Goal: Transaction & Acquisition: Purchase product/service

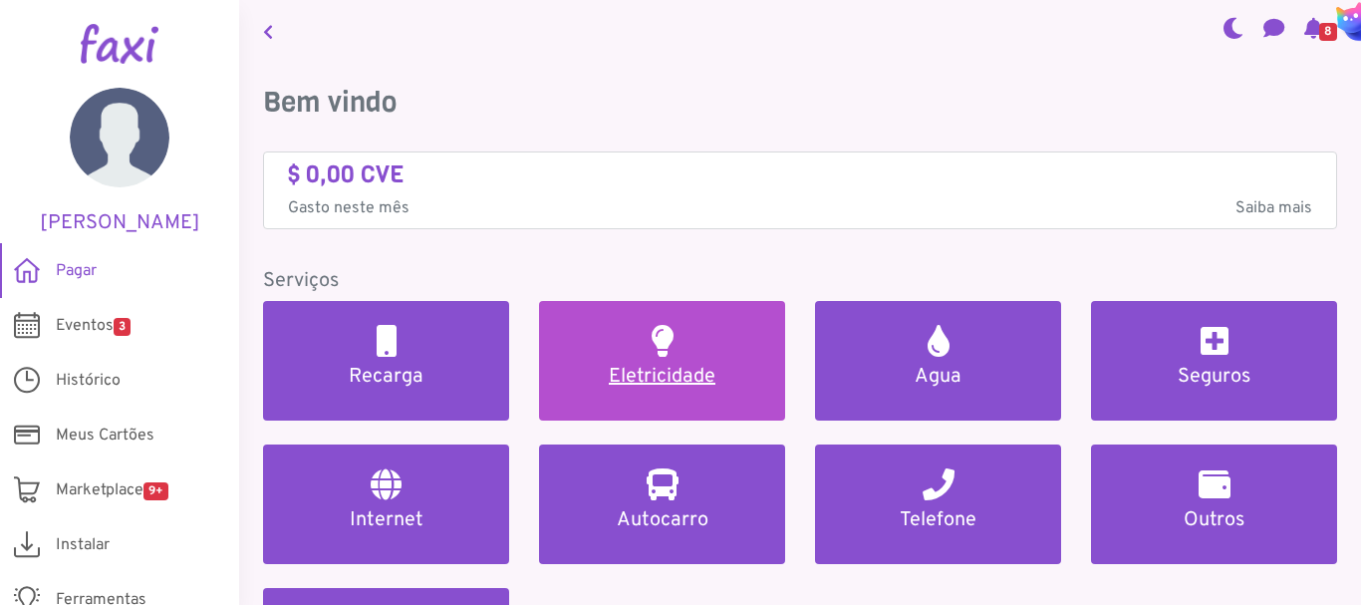
click at [672, 366] on h5 "Eletricidade" at bounding box center [662, 377] width 198 height 24
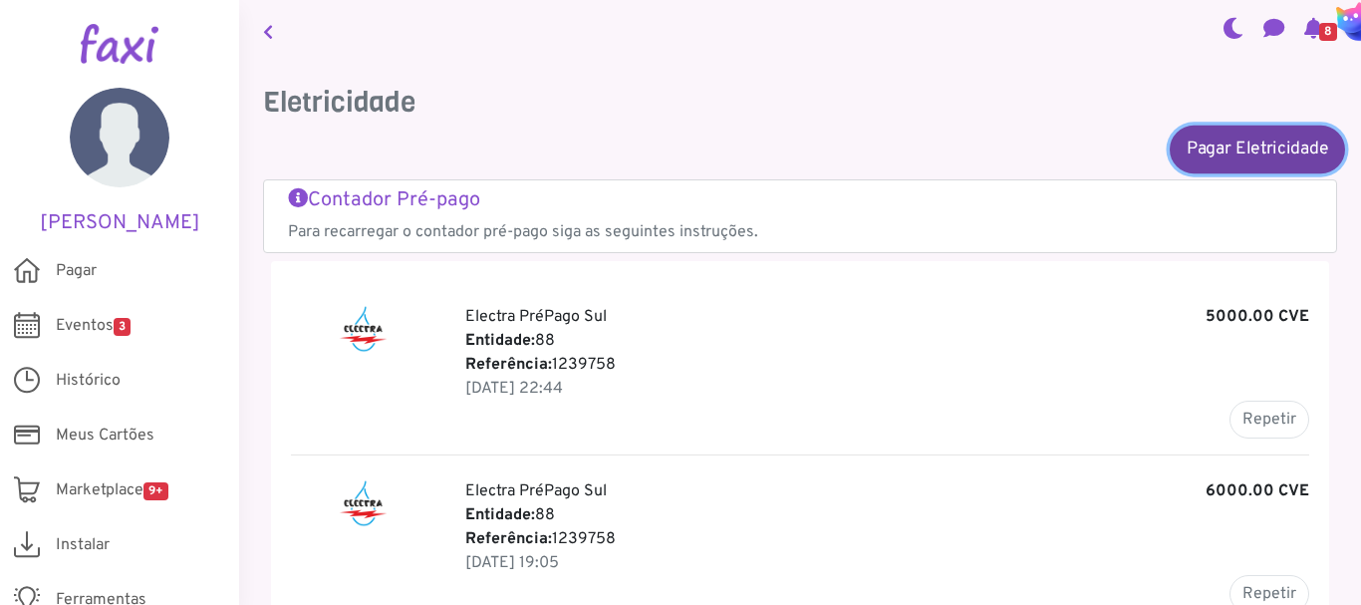
click at [1257, 152] on link "Pagar Eletricidade" at bounding box center [1257, 149] width 175 height 48
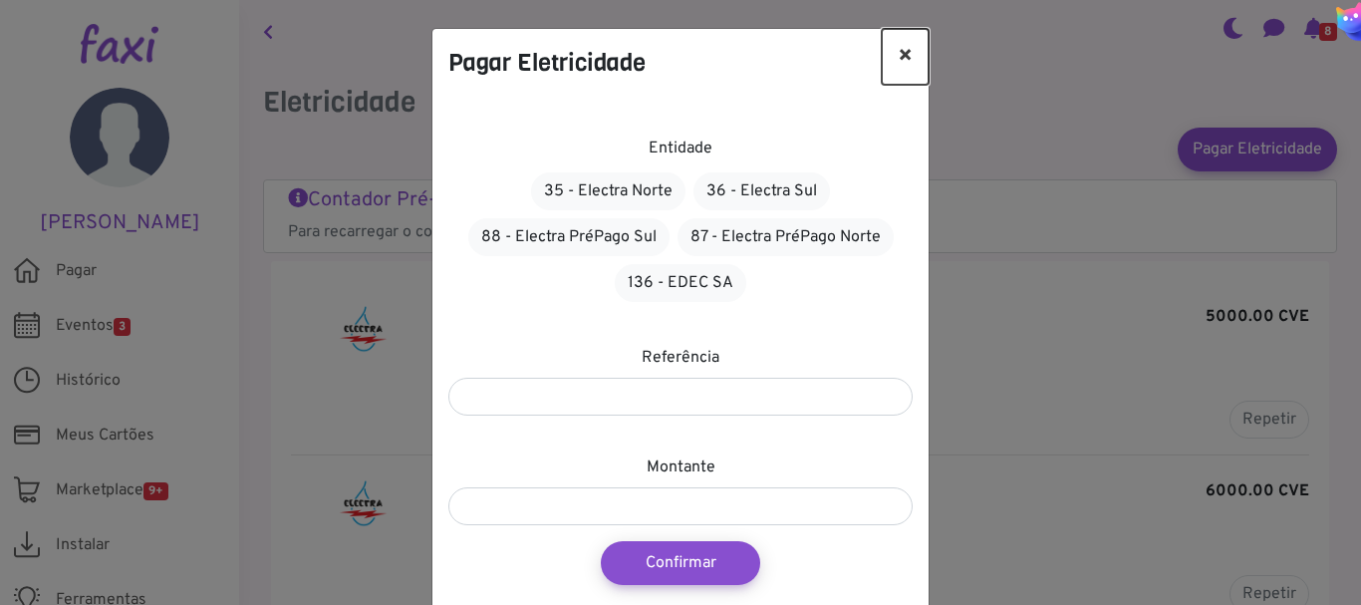
click at [907, 54] on button "×" at bounding box center [905, 57] width 47 height 56
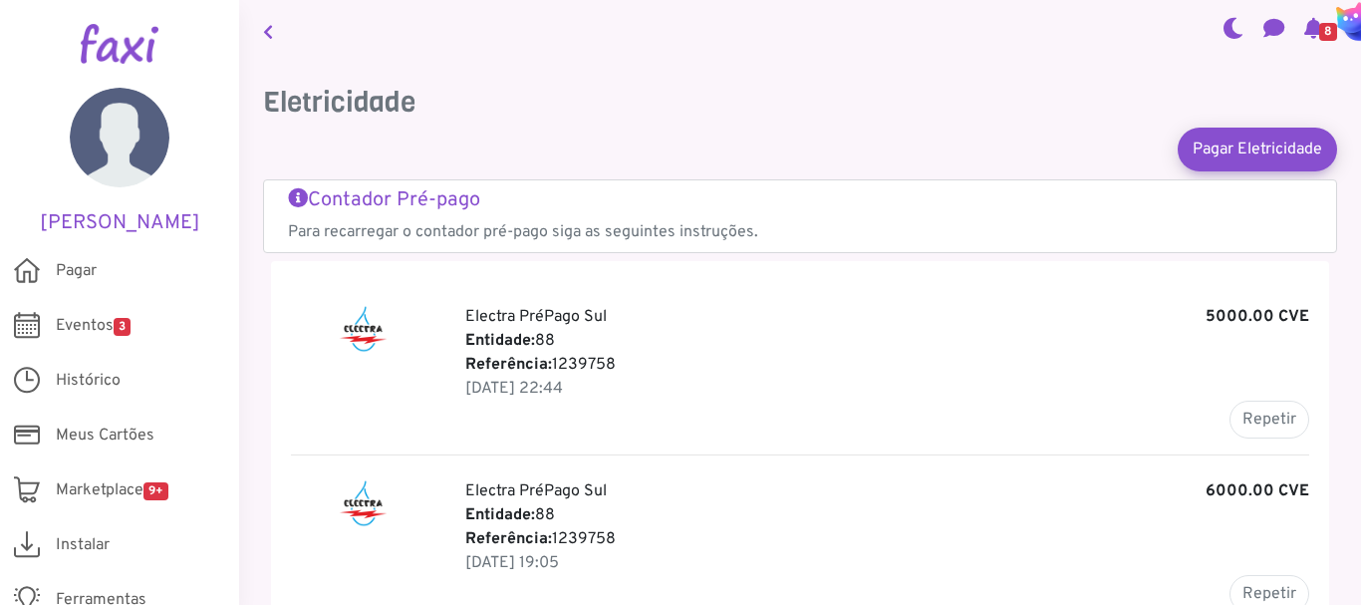
drag, startPoint x: 616, startPoint y: 363, endPoint x: 555, endPoint y: 364, distance: 60.8
click at [555, 364] on p "Referência: 1239758" at bounding box center [887, 365] width 844 height 24
copy p "1239758"
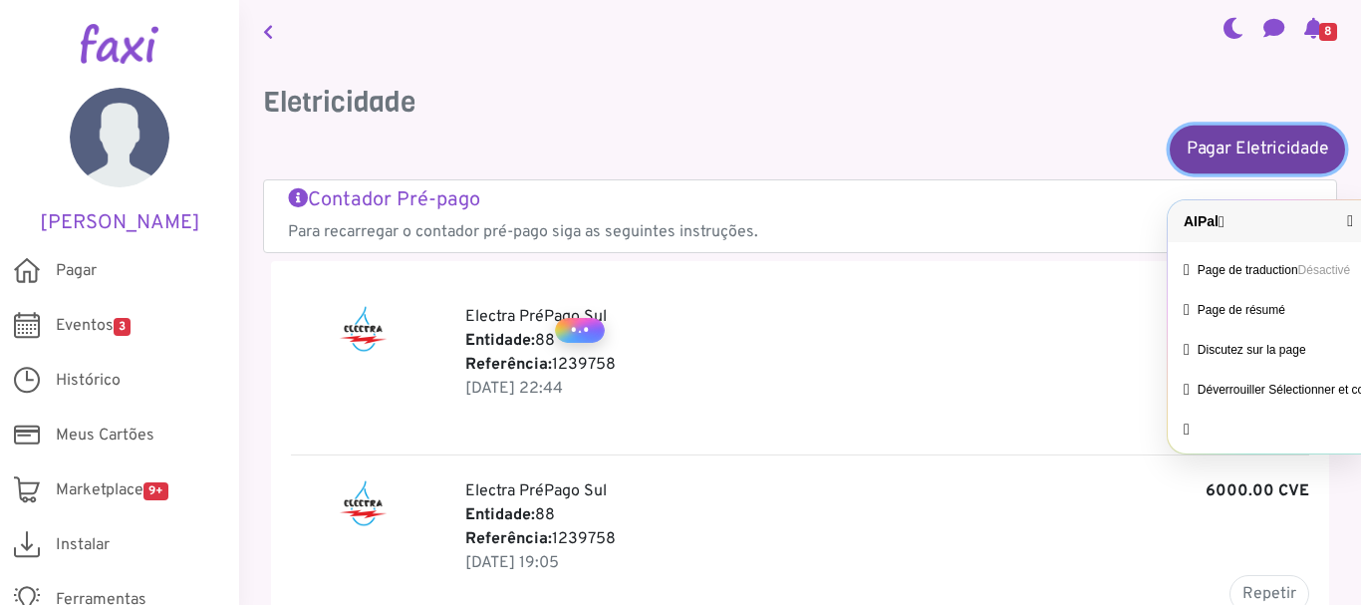
click at [1231, 142] on link "Pagar Eletricidade" at bounding box center [1257, 149] width 175 height 48
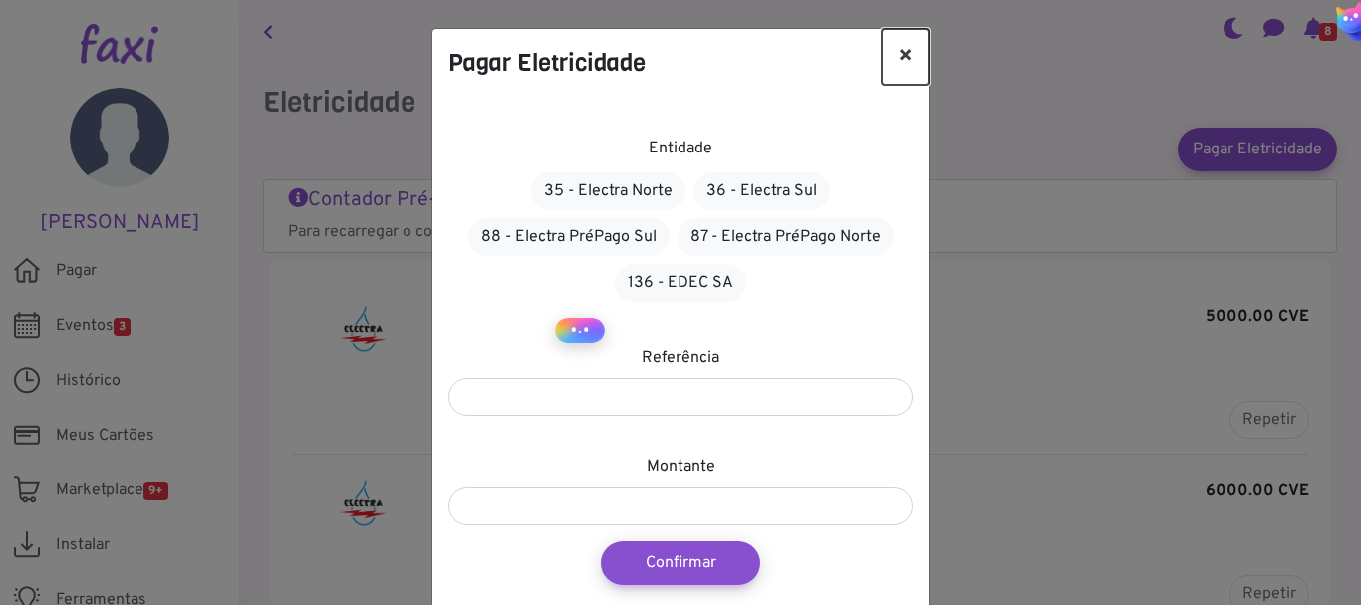
click at [904, 59] on button "×" at bounding box center [905, 57] width 47 height 56
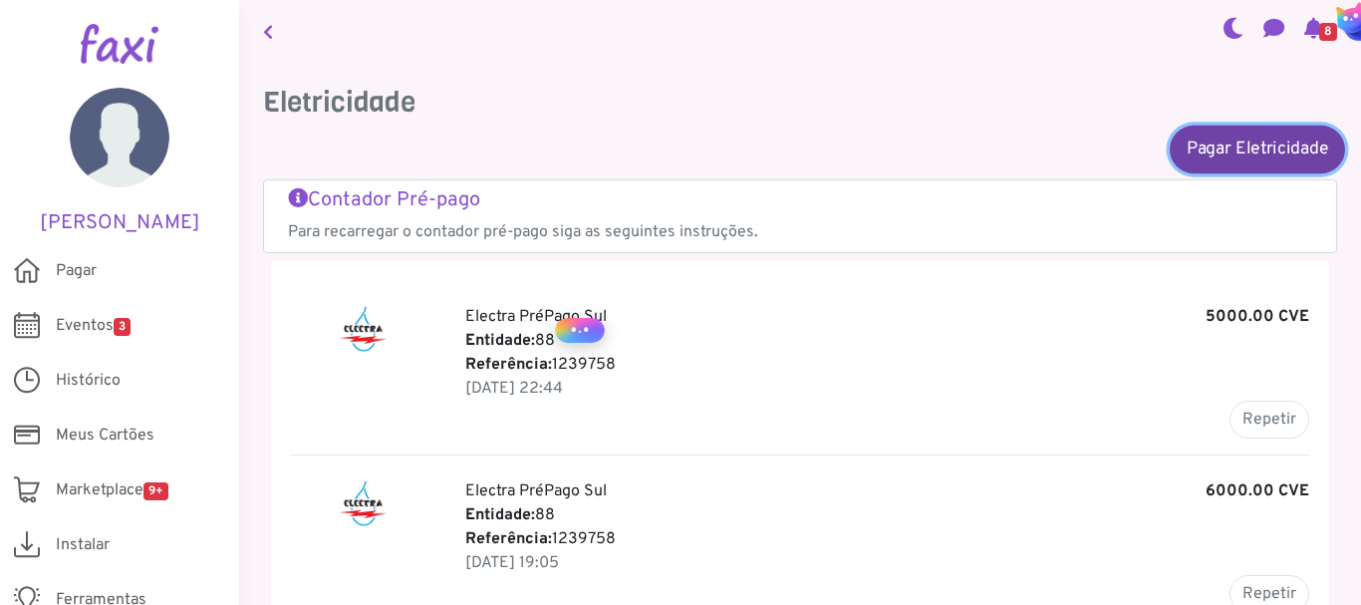
click at [1273, 151] on link "Pagar Eletricidade" at bounding box center [1257, 149] width 175 height 48
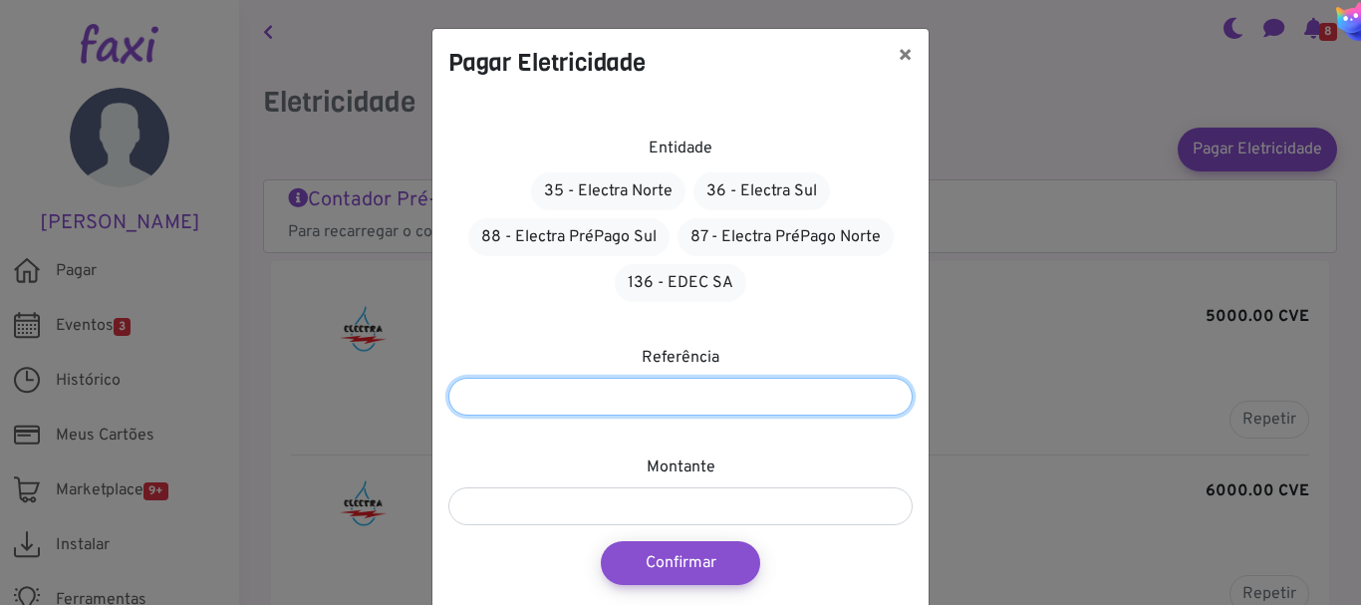
paste input "*******"
type input "*******"
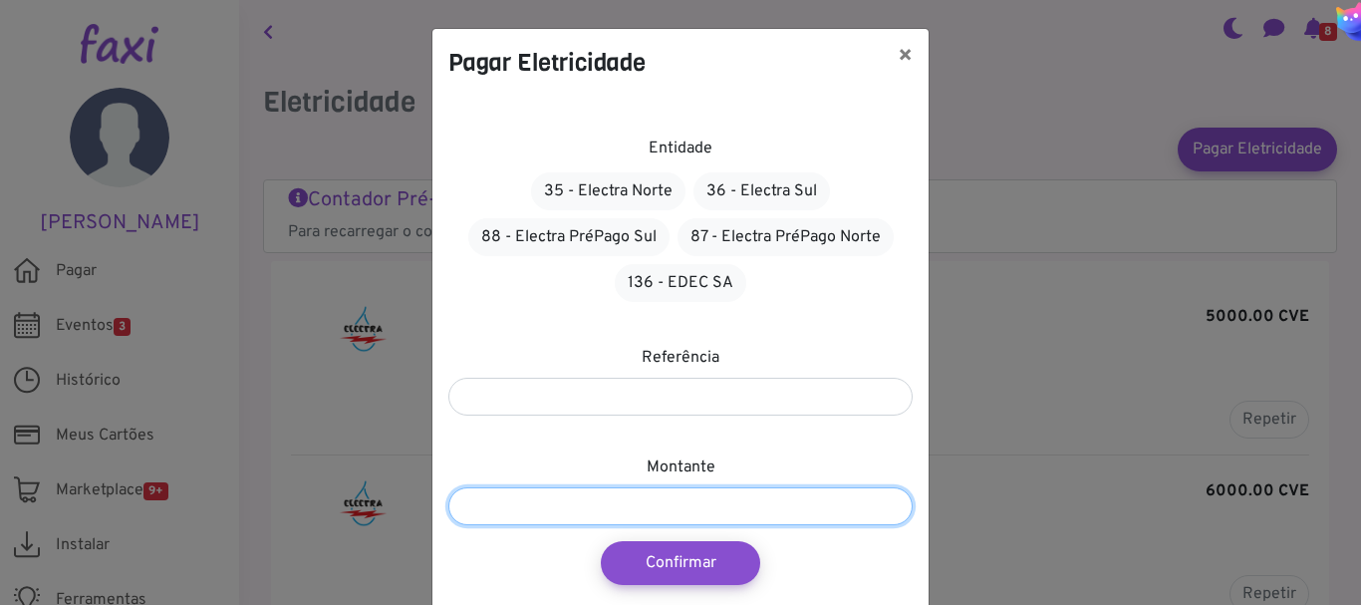
click at [625, 498] on input "number" at bounding box center [680, 506] width 464 height 38
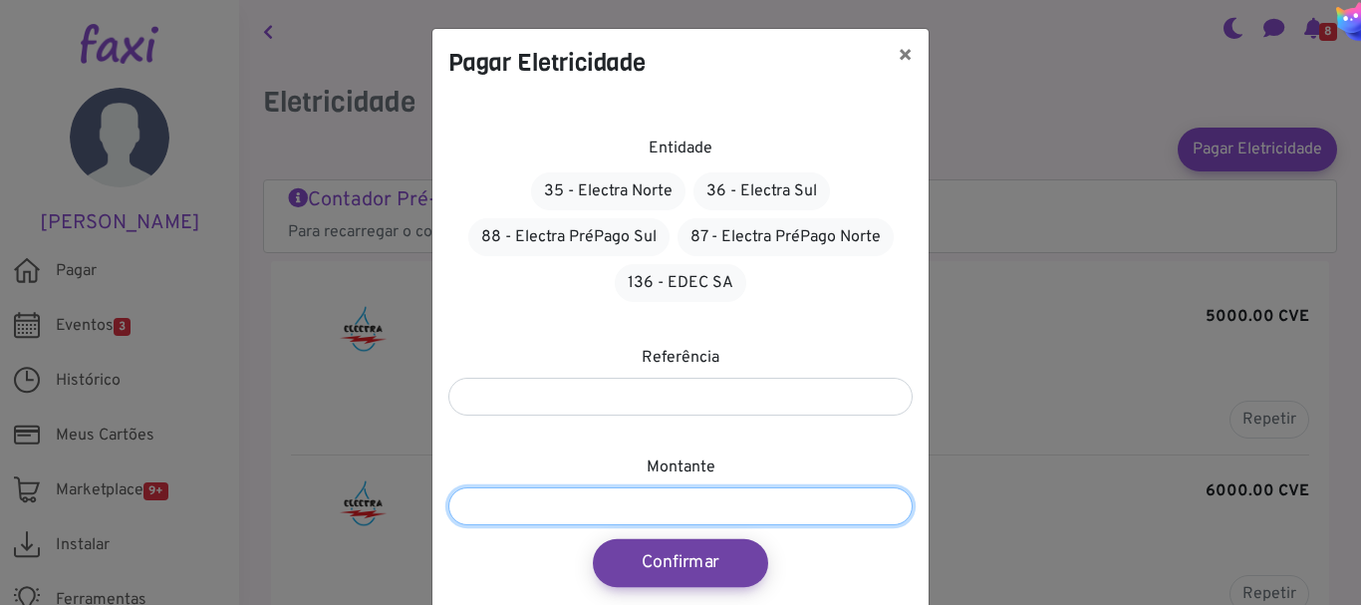
type input "****"
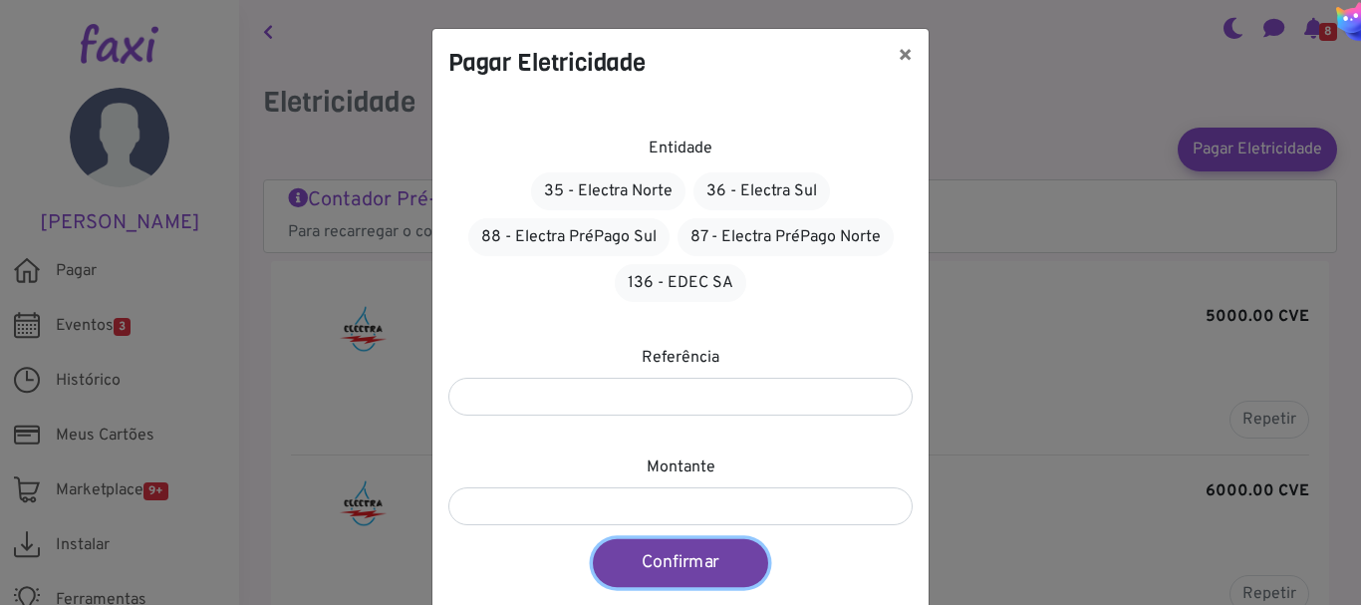
click at [686, 558] on button "Confirmar" at bounding box center [680, 563] width 175 height 48
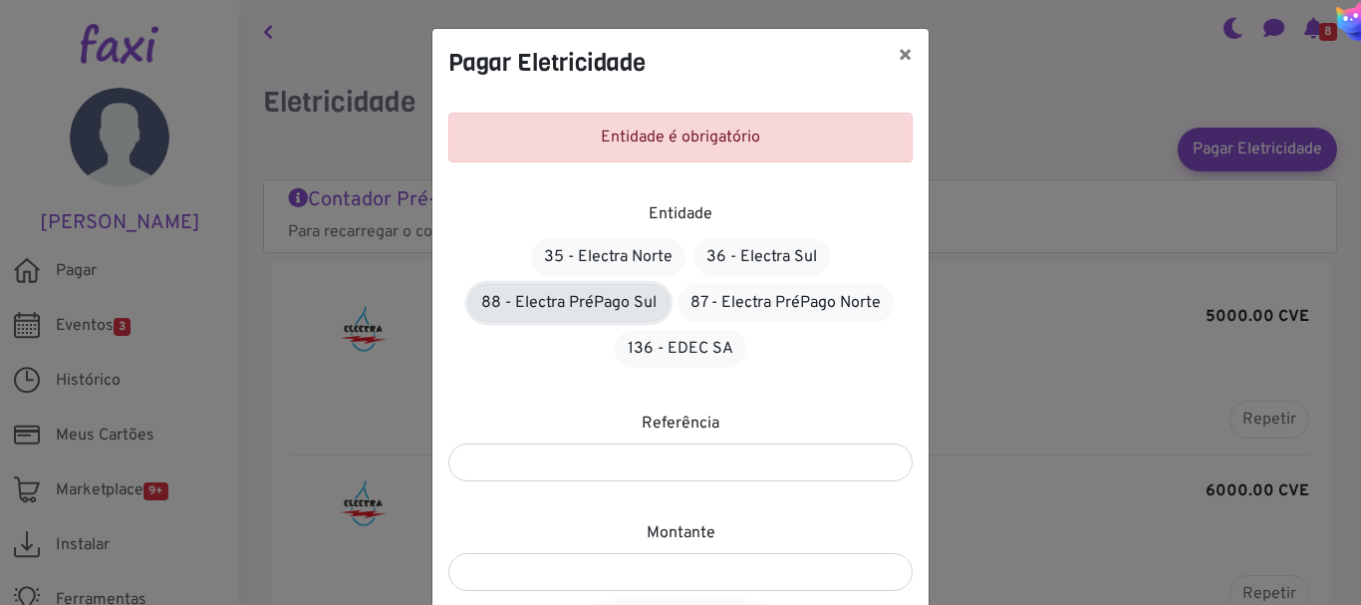
click at [595, 305] on link "88 - Electra PréPago Sul" at bounding box center [568, 303] width 201 height 38
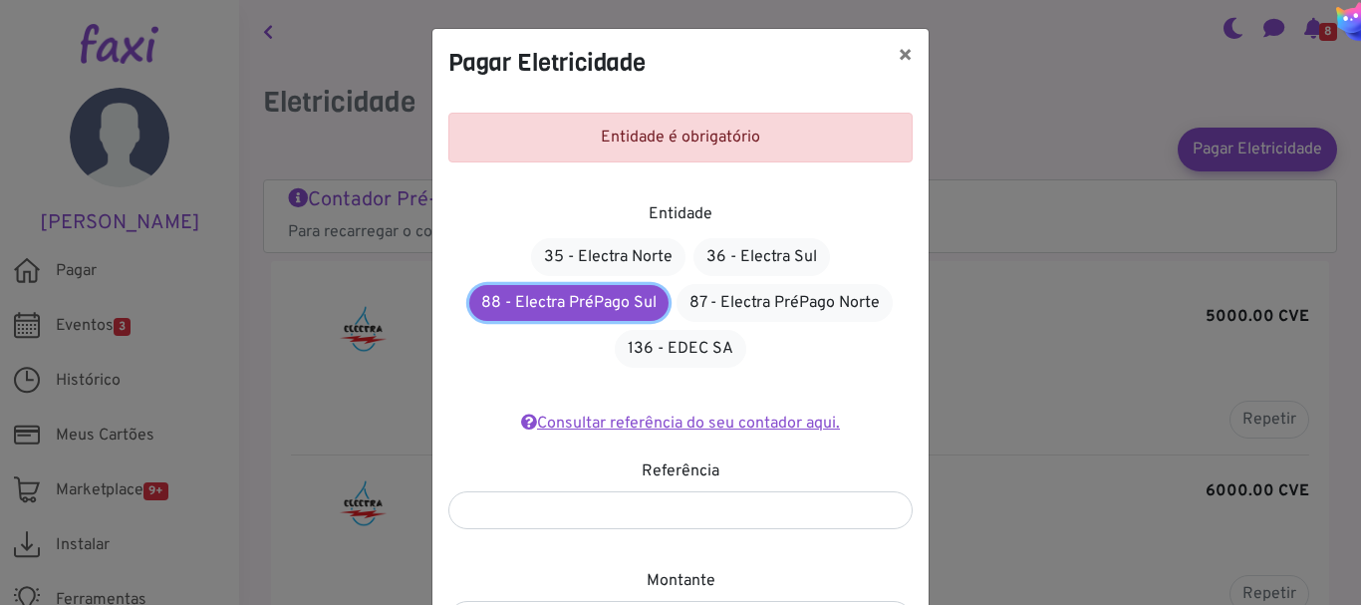
scroll to position [186, 0]
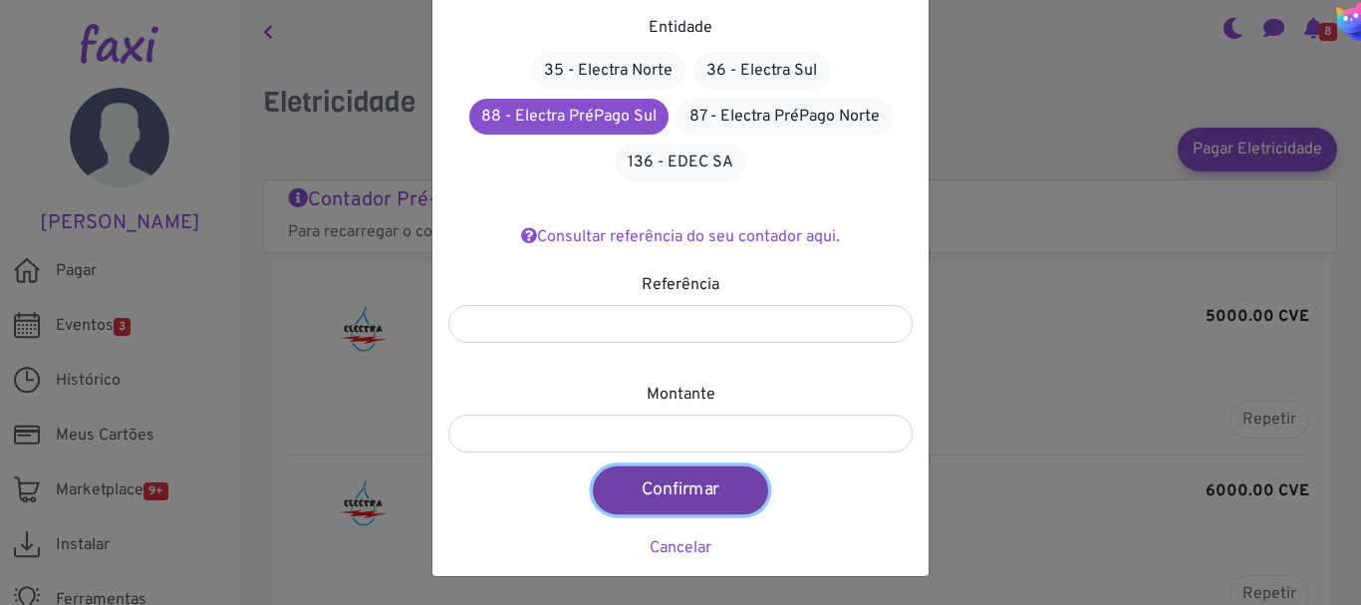
click at [666, 489] on button "Confirmar" at bounding box center [680, 490] width 175 height 48
type input "****"
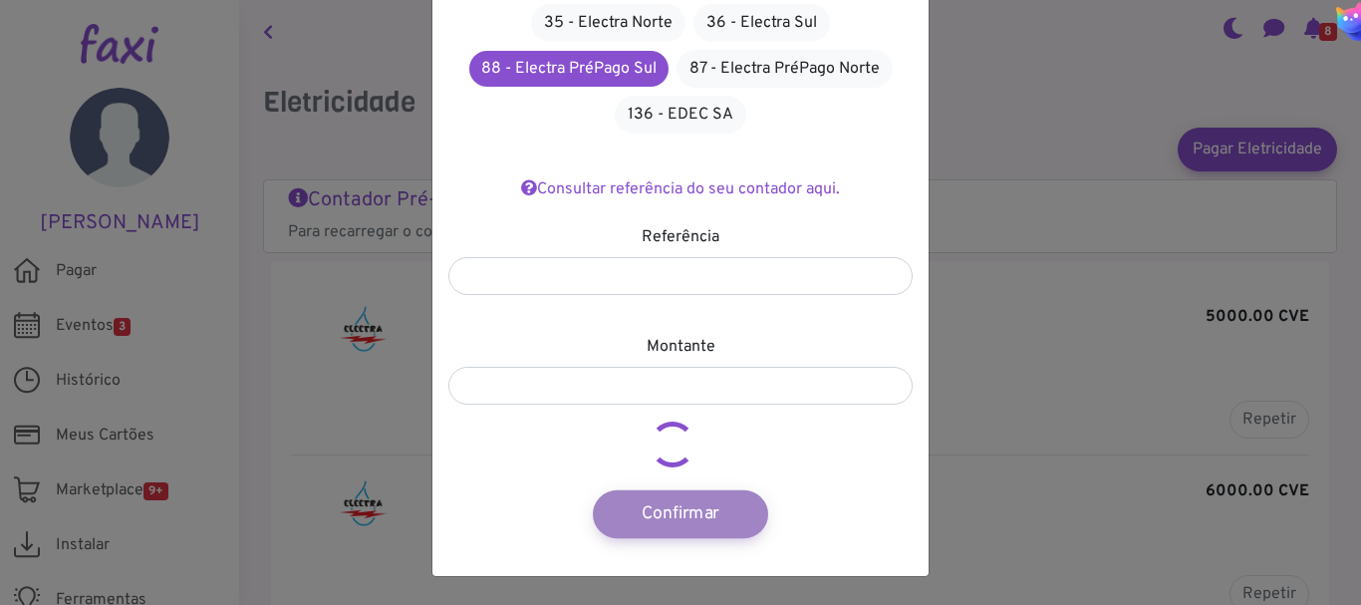
scroll to position [168, 0]
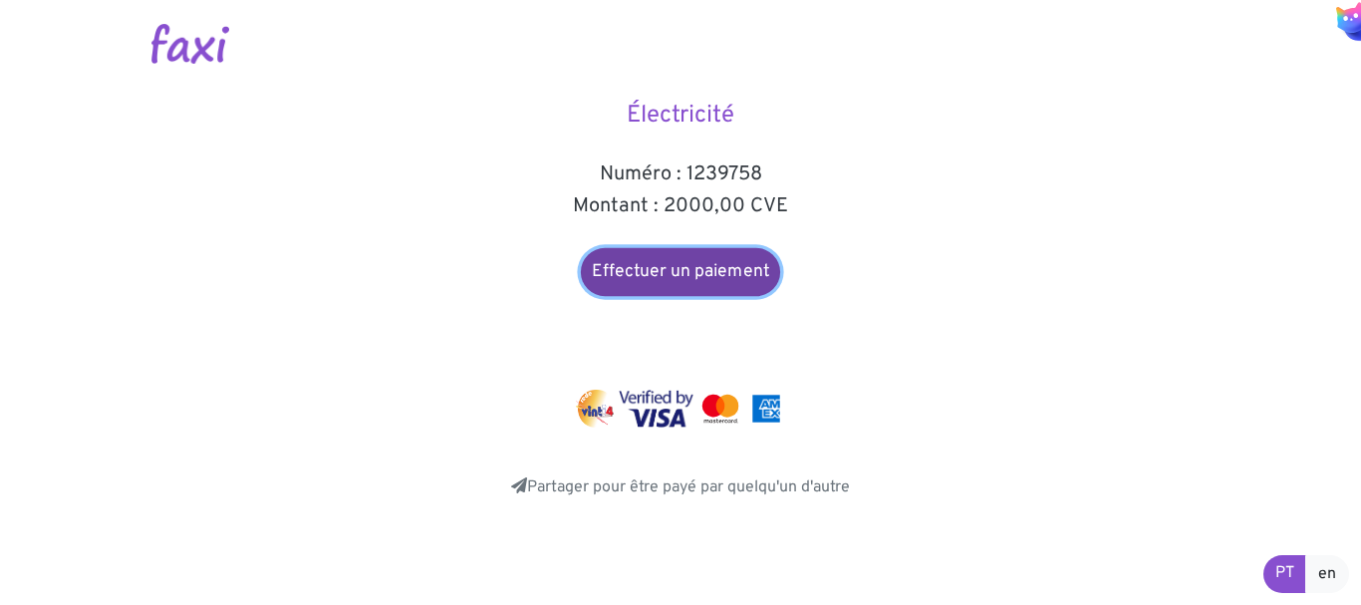
click at [696, 278] on font "Effectuer un paiement" at bounding box center [680, 272] width 177 height 22
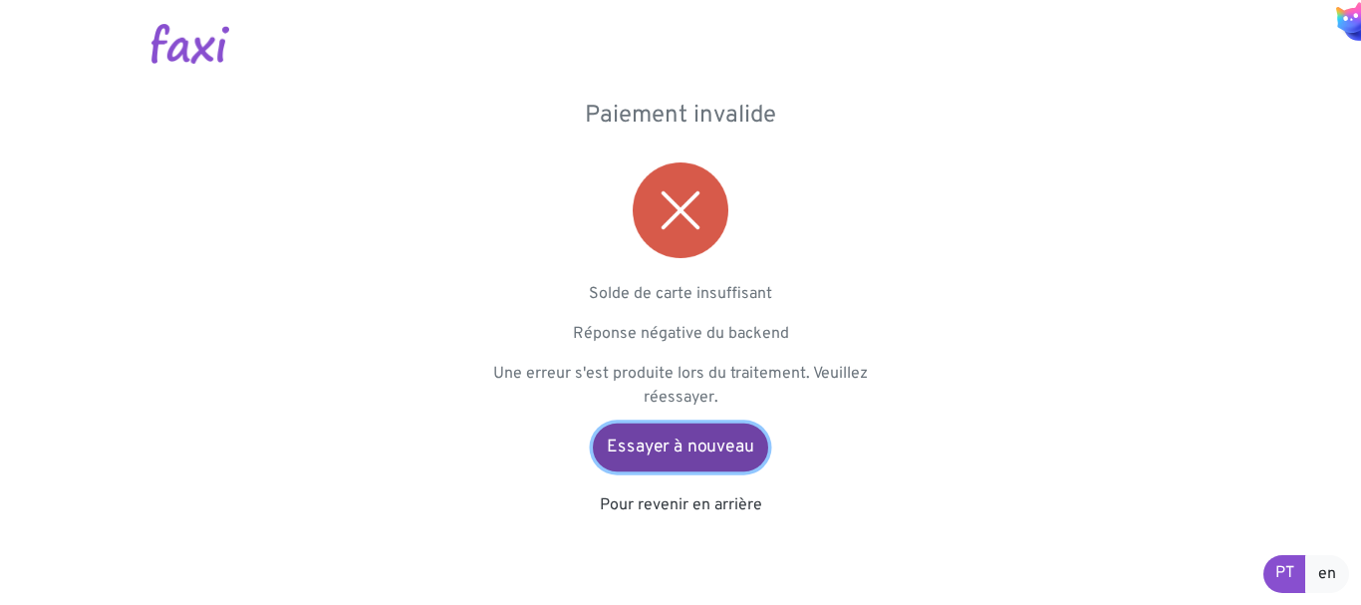
click at [721, 456] on font "Essayer à nouveau" at bounding box center [680, 447] width 146 height 22
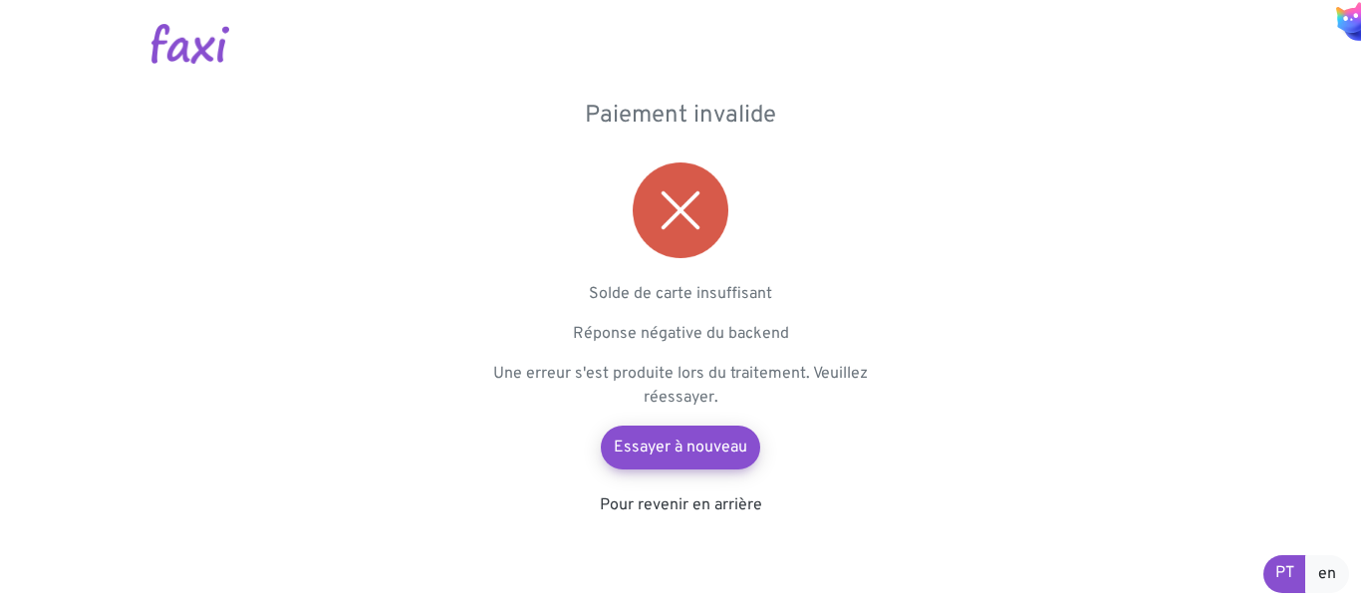
click at [670, 224] on img at bounding box center [681, 210] width 96 height 96
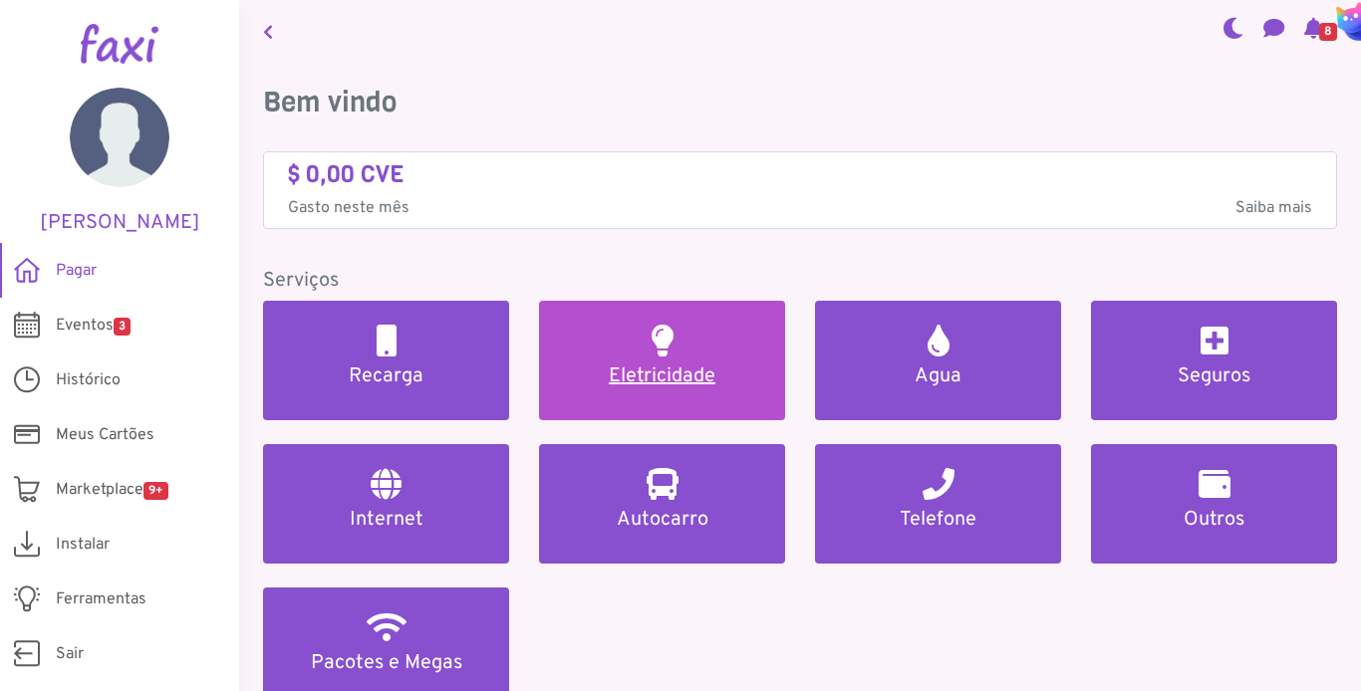
click at [645, 376] on h5 "Eletricidade" at bounding box center [662, 377] width 198 height 24
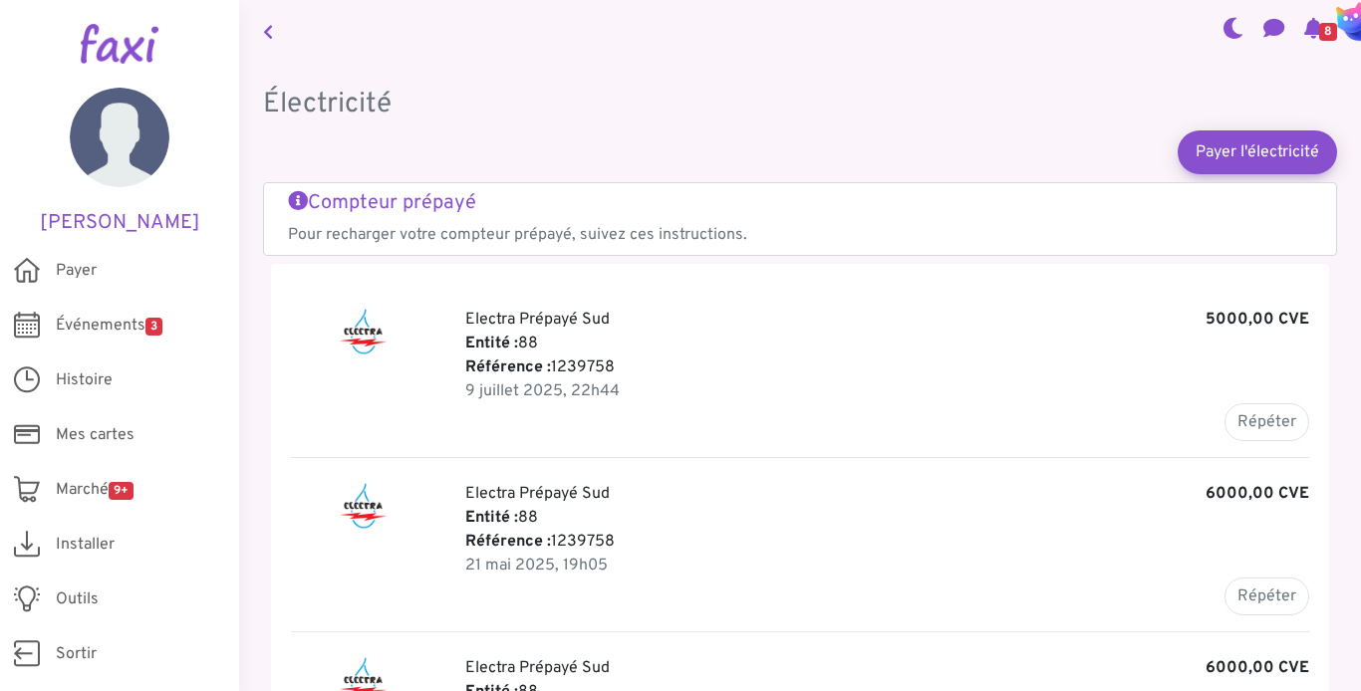
drag, startPoint x: 621, startPoint y: 370, endPoint x: 554, endPoint y: 368, distance: 66.8
click at [554, 368] on p "Référence : 1239758" at bounding box center [887, 368] width 844 height 24
copy font "1239758"
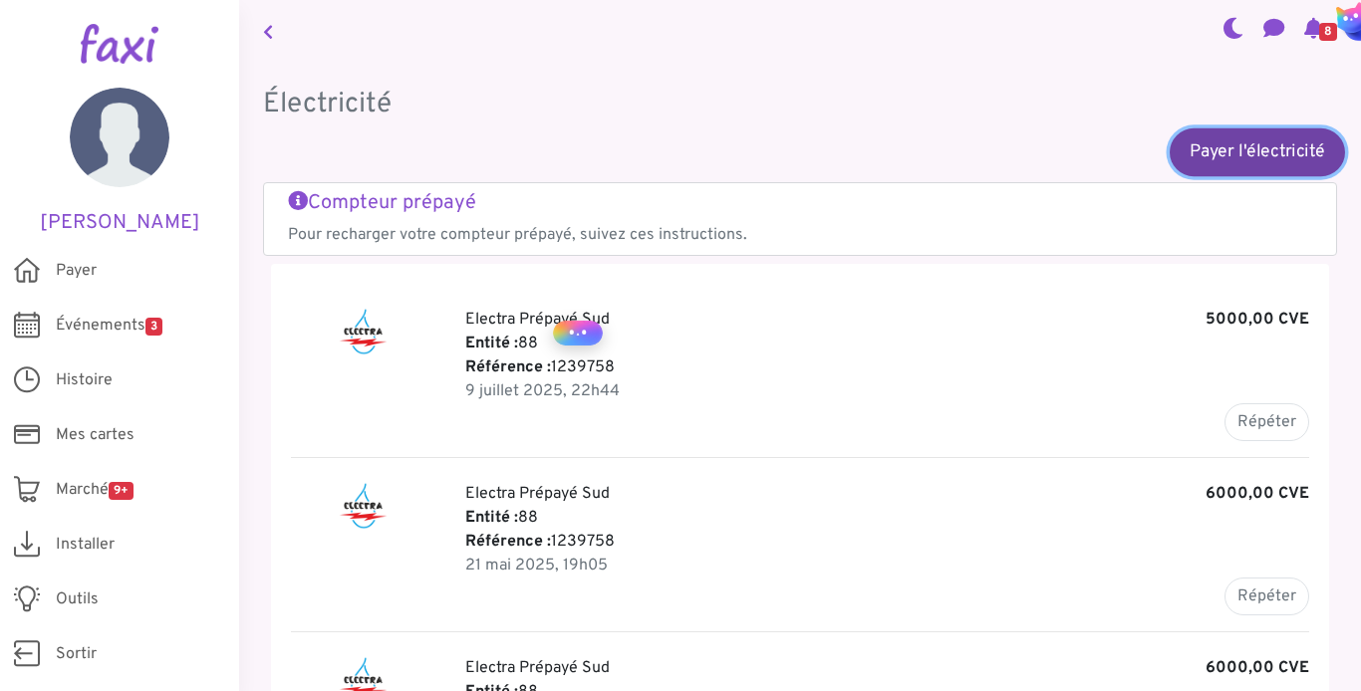
click at [1254, 137] on link "Payer l'électricité" at bounding box center [1257, 152] width 175 height 49
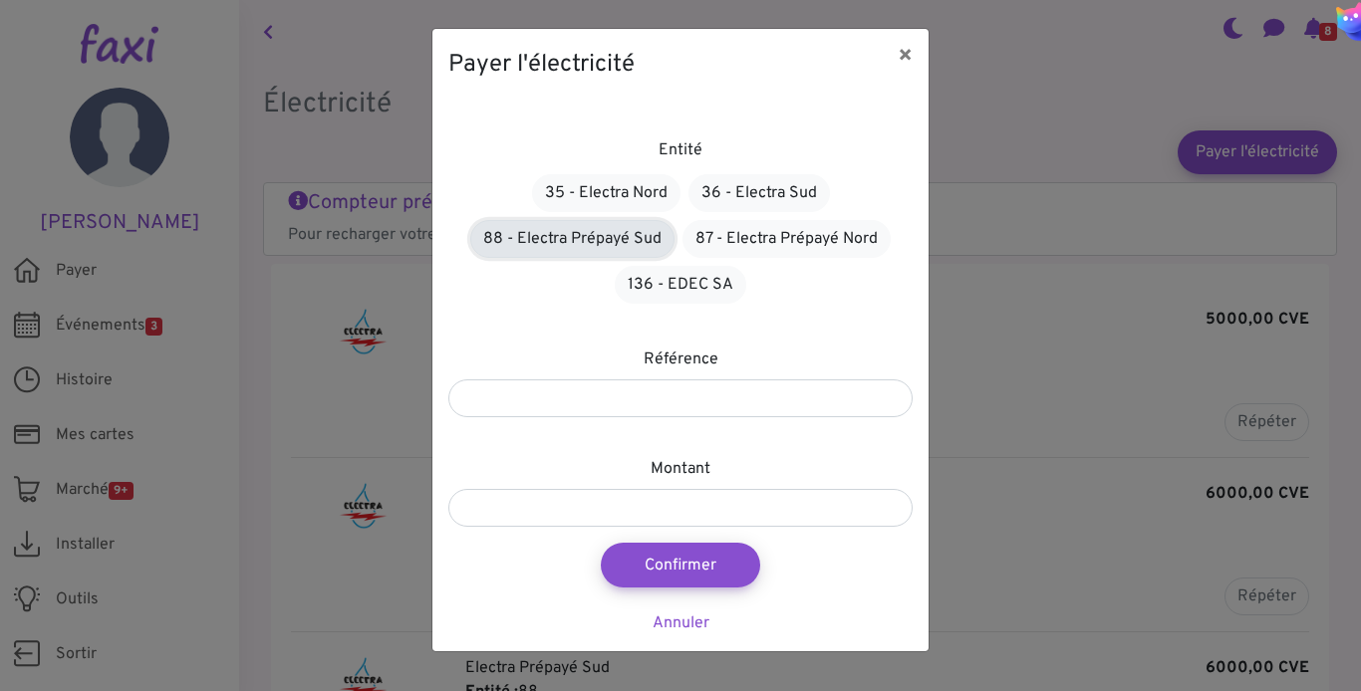
click at [636, 243] on font "88 - Electra Prépayé Sud" at bounding box center [572, 239] width 178 height 20
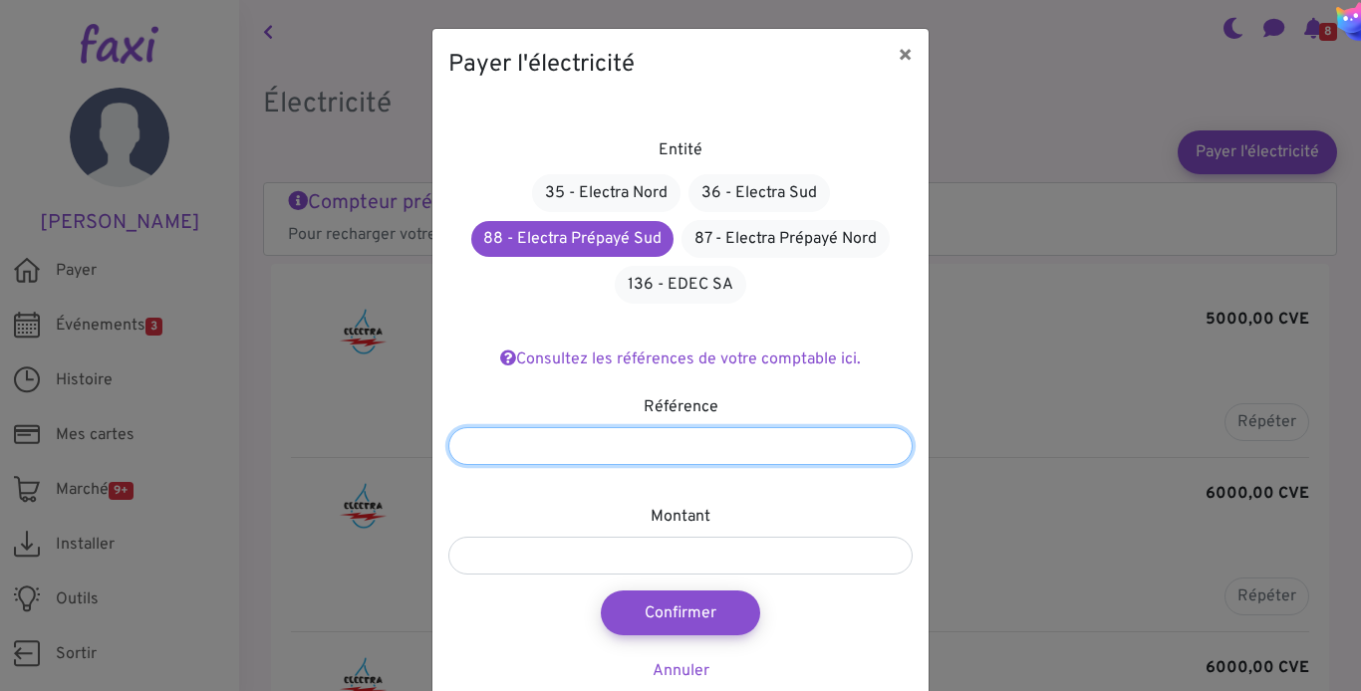
paste input "*******"
type input "*******"
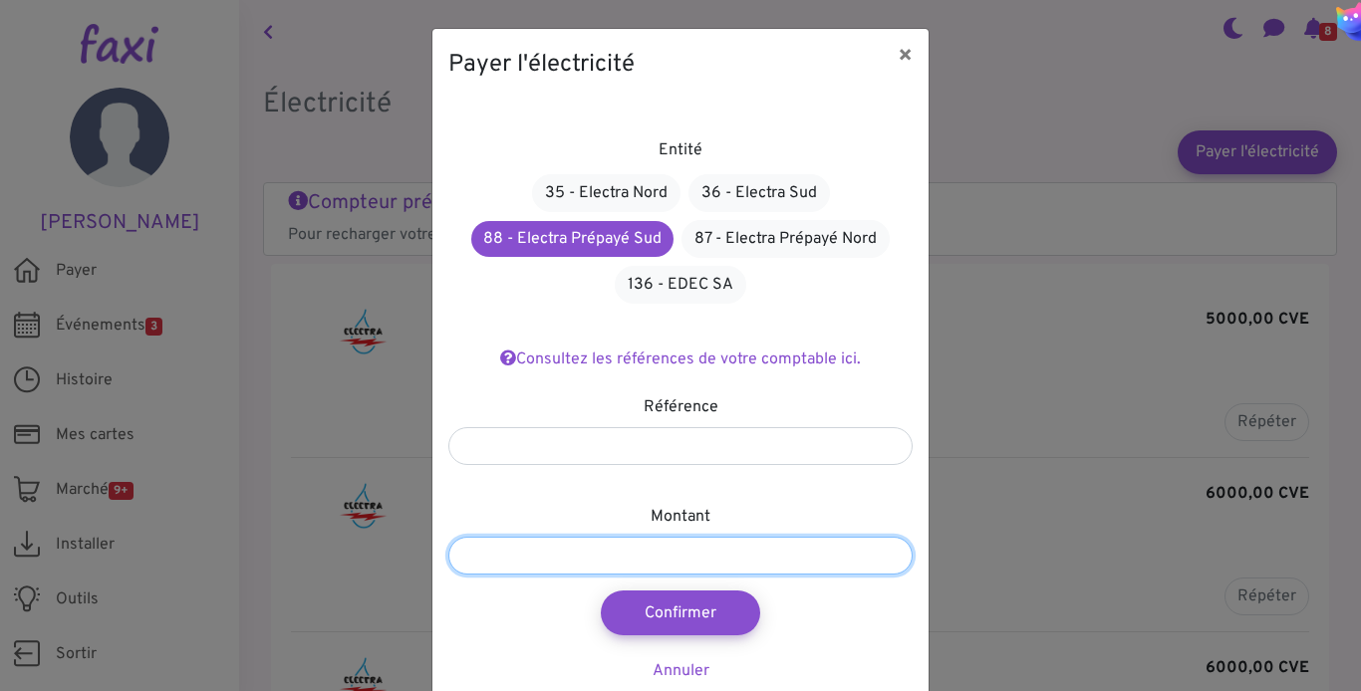
click at [669, 555] on input "number" at bounding box center [680, 556] width 464 height 38
type input "****"
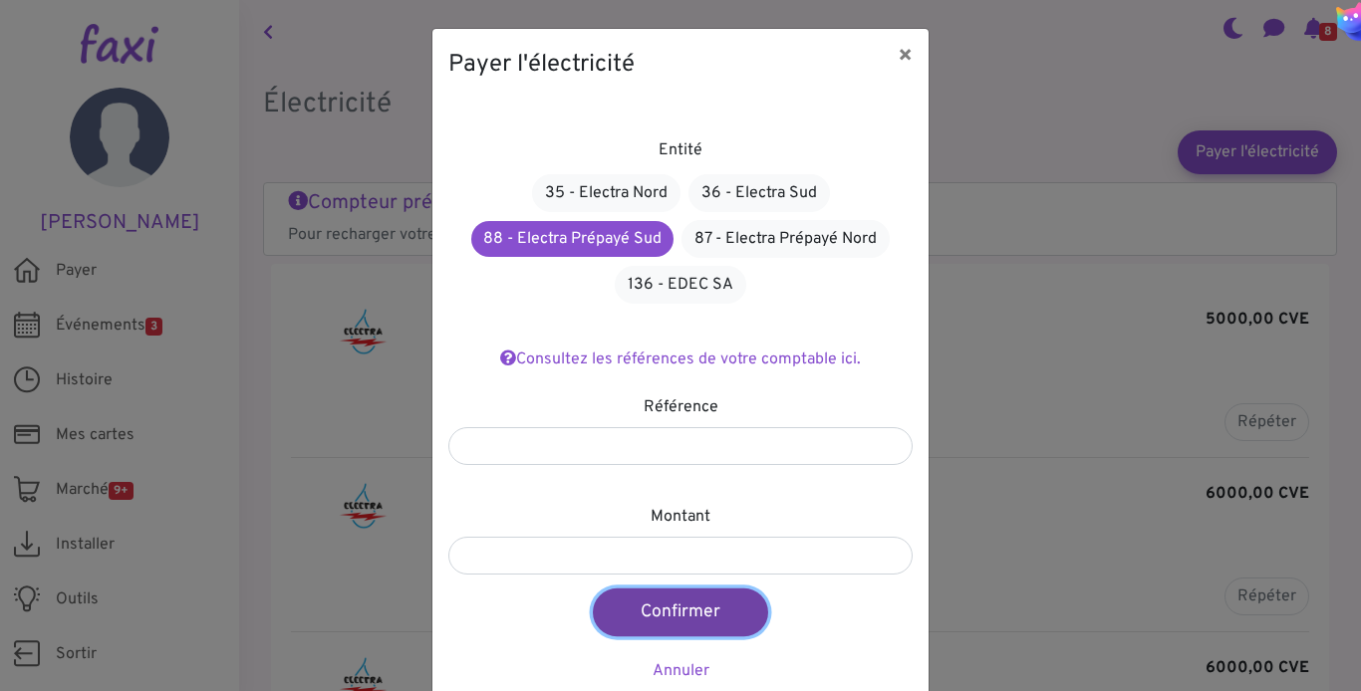
click at [702, 612] on font "Confirmer" at bounding box center [680, 613] width 79 height 22
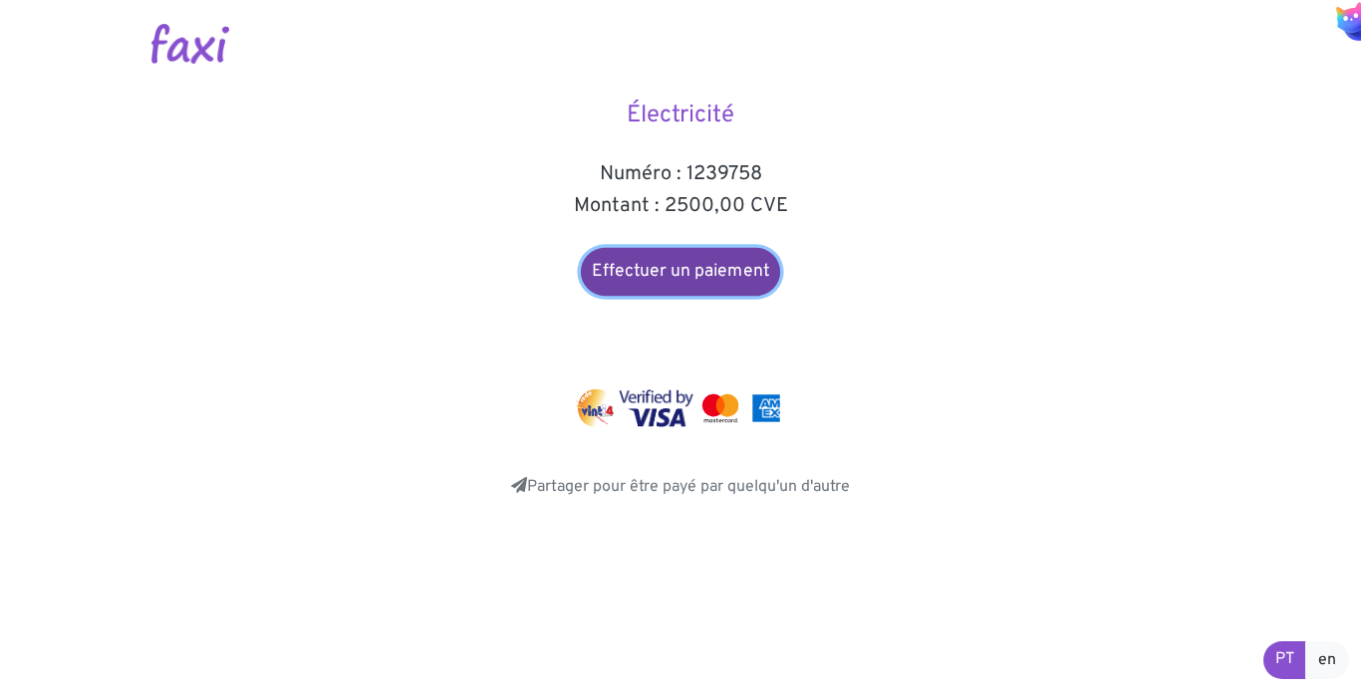
click at [675, 273] on font "Effectuer un paiement" at bounding box center [680, 272] width 177 height 22
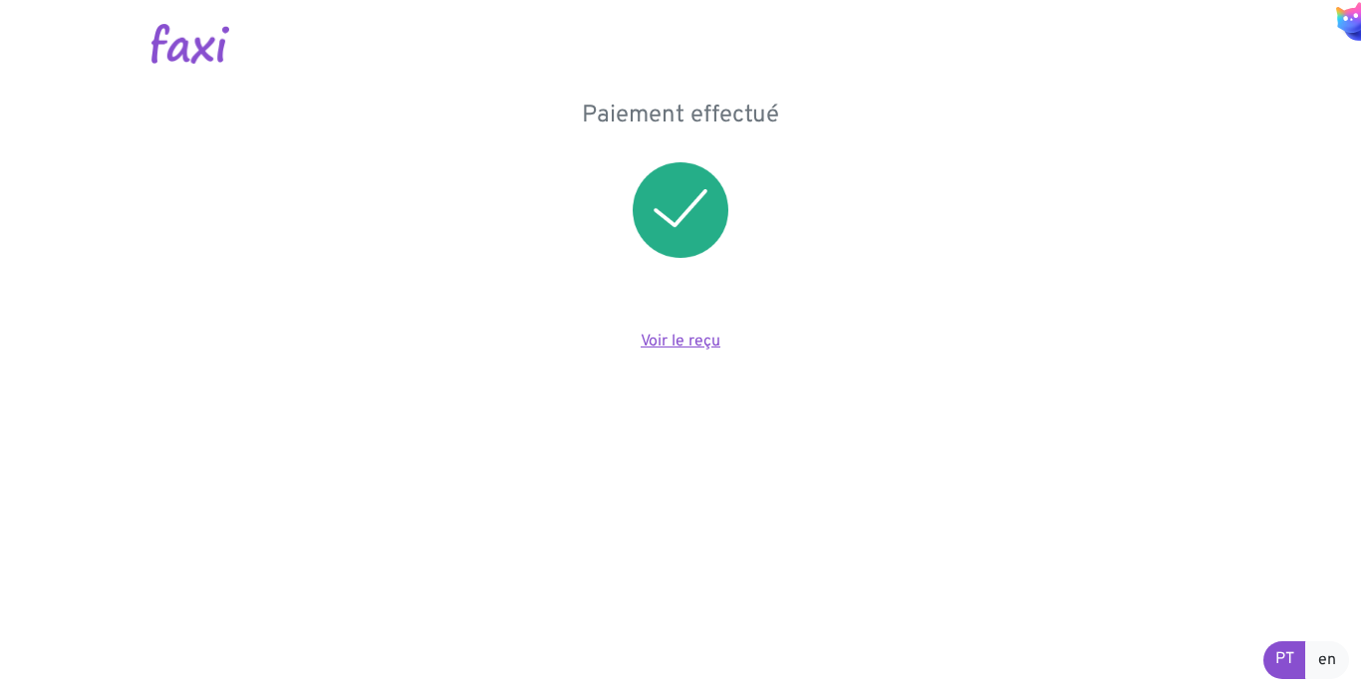
click at [695, 343] on font "Voir le reçu" at bounding box center [681, 342] width 80 height 20
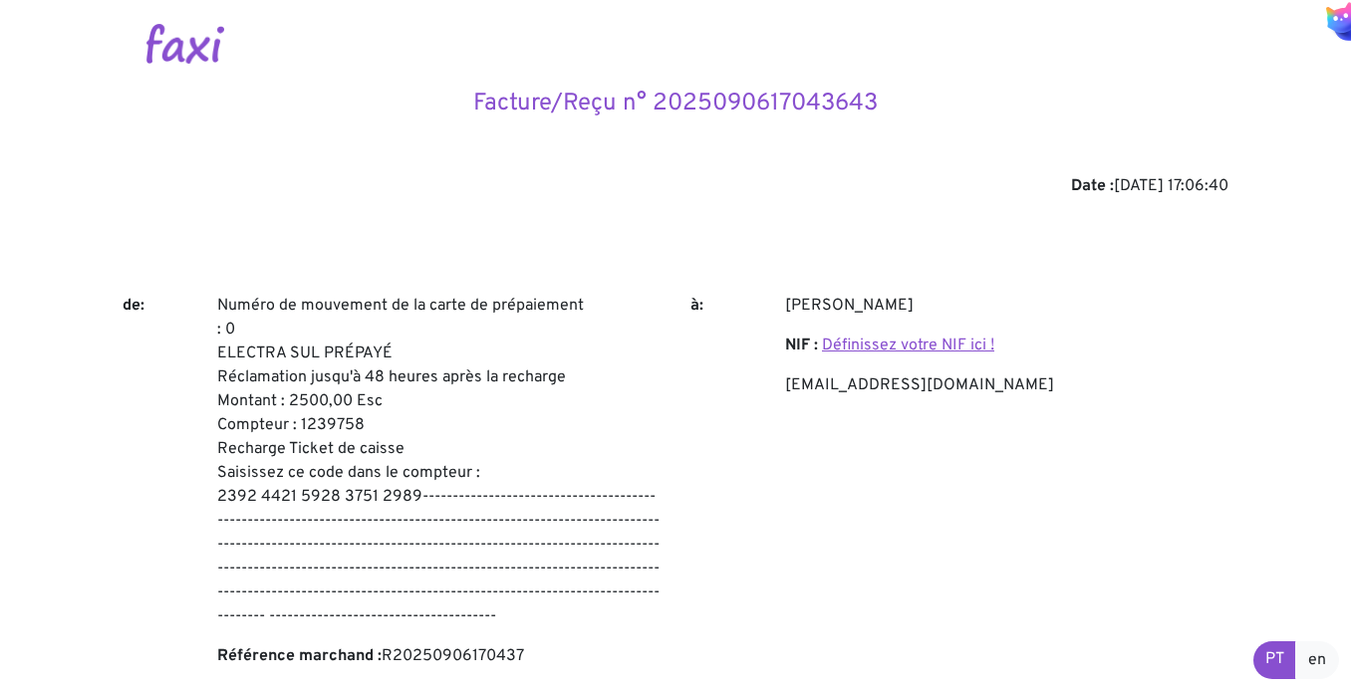
click at [909, 343] on font "Définissez votre NIF ici !" at bounding box center [908, 346] width 172 height 20
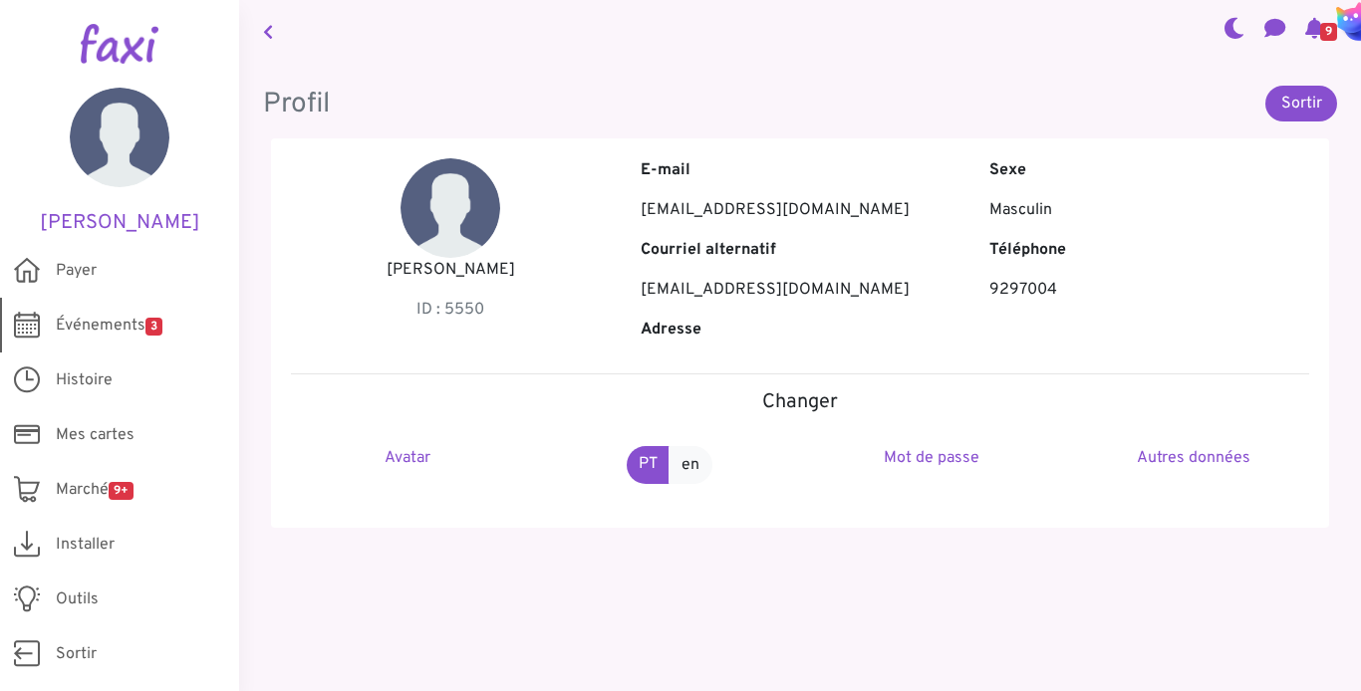
click at [118, 324] on font "Événements" at bounding box center [101, 326] width 90 height 20
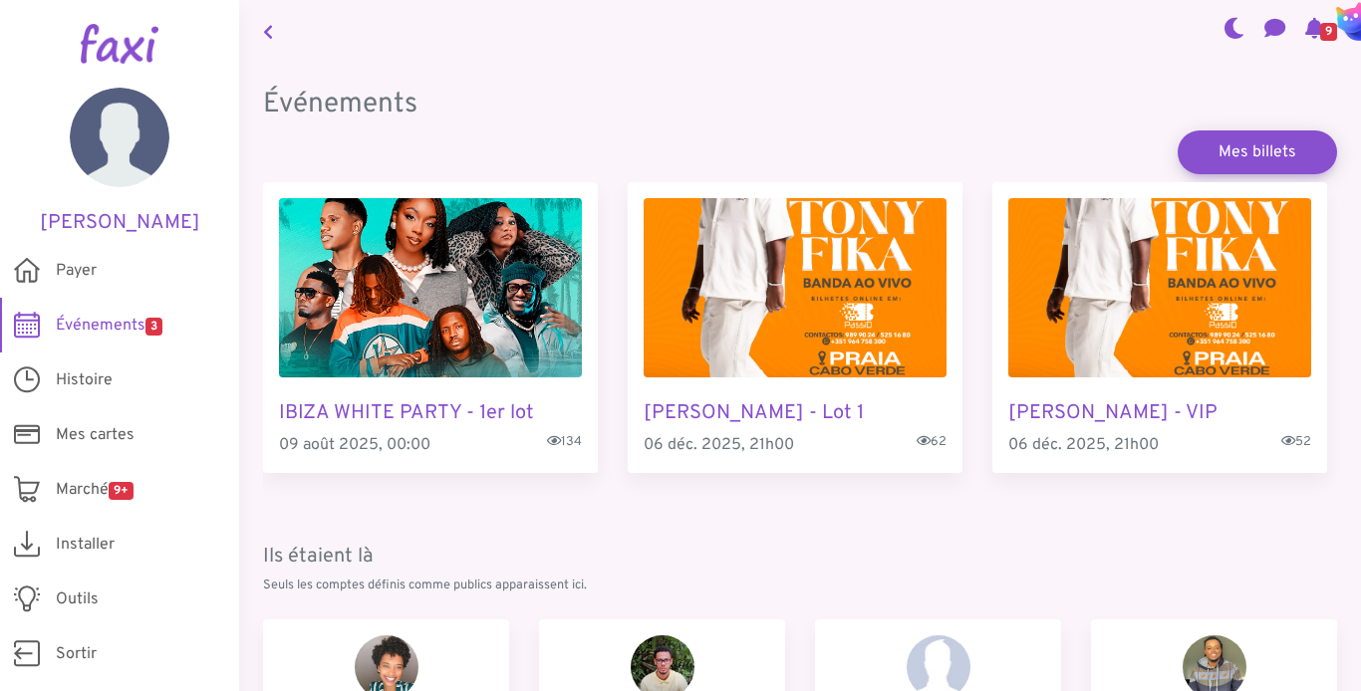
click at [268, 28] on icon at bounding box center [268, 32] width 10 height 16
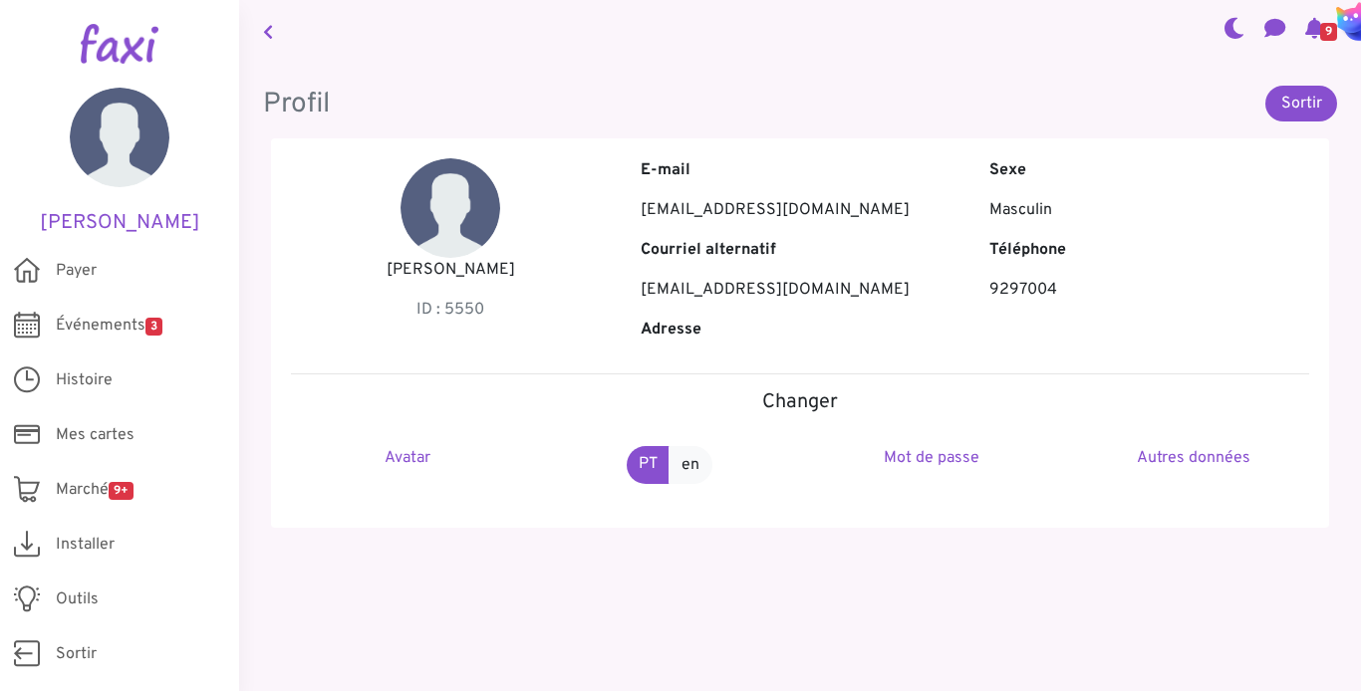
click at [268, 26] on icon at bounding box center [268, 32] width 10 height 16
